Goal: Transaction & Acquisition: Download file/media

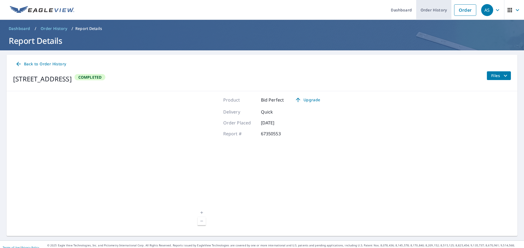
click at [431, 8] on link "Order History" at bounding box center [433, 10] width 35 height 20
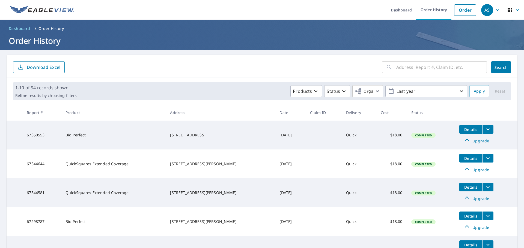
click at [397, 65] on input "text" at bounding box center [441, 67] width 91 height 15
type input "722"
click button "Search" at bounding box center [501, 67] width 20 height 12
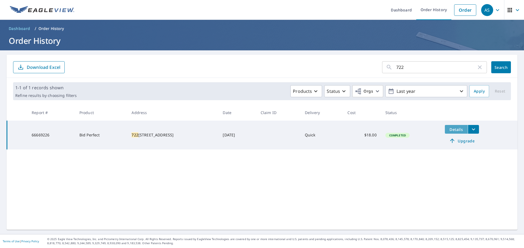
click at [452, 128] on span "Details" at bounding box center [456, 129] width 16 height 5
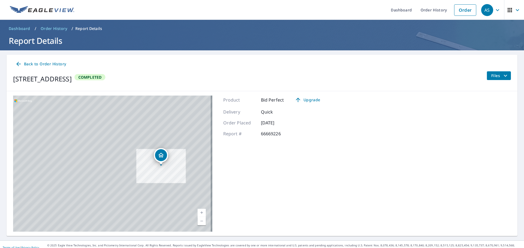
click at [502, 76] on icon "filesDropdownBtn-66669226" at bounding box center [505, 76] width 7 height 7
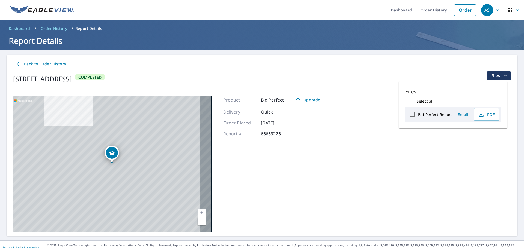
click at [440, 115] on label "Bid Perfect Report" at bounding box center [435, 114] width 34 height 5
click at [418, 115] on input "Bid Perfect Report" at bounding box center [411, 114] width 11 height 11
checkbox input "true"
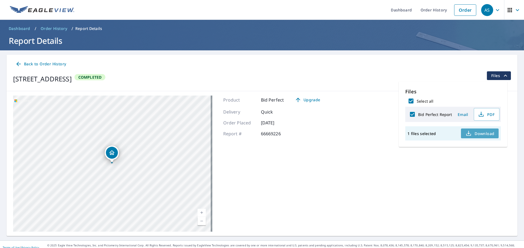
click at [466, 133] on icon "button" at bounding box center [468, 133] width 7 height 7
click at [462, 112] on span "Email" at bounding box center [462, 114] width 13 height 5
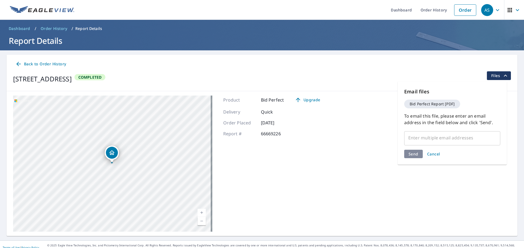
click at [437, 151] on button "Cancel" at bounding box center [433, 154] width 17 height 8
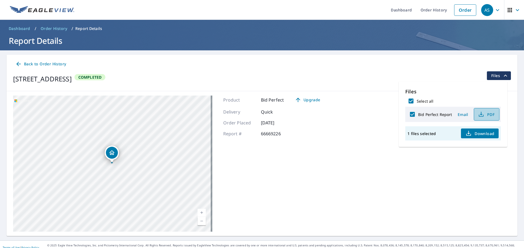
click at [484, 116] on span "PDF" at bounding box center [485, 114] width 17 height 7
